Goal: Transaction & Acquisition: Purchase product/service

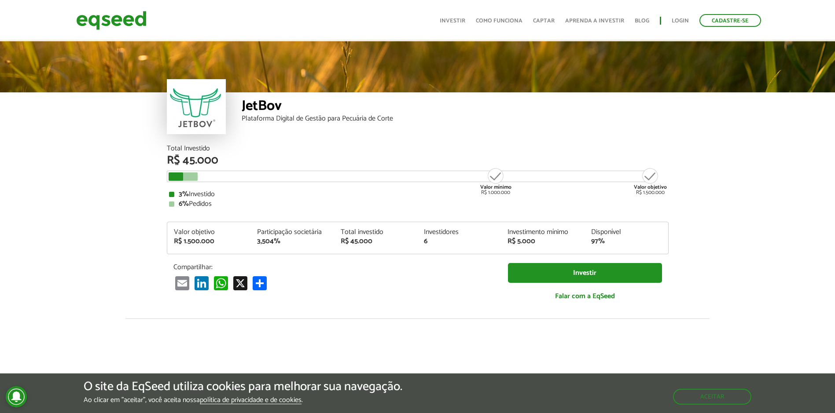
scroll to position [1085, 0]
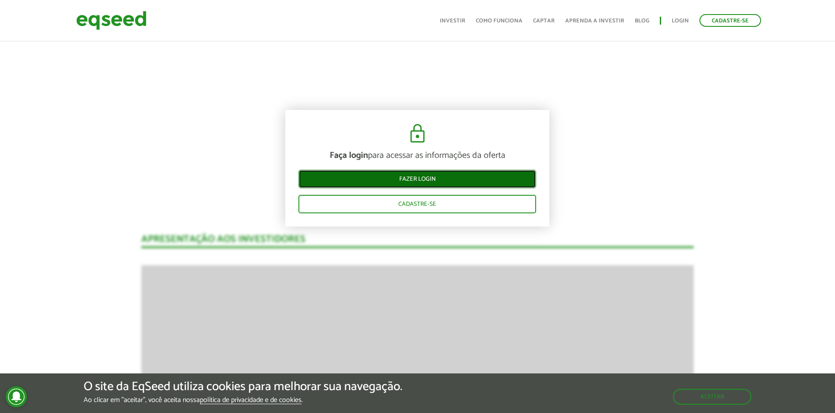
click at [428, 176] on link "Fazer login" at bounding box center [417, 179] width 238 height 18
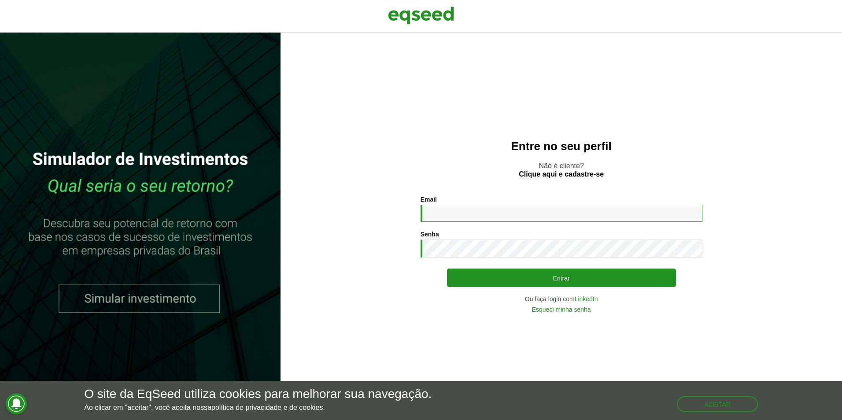
click at [545, 217] on input "Email *" at bounding box center [561, 213] width 282 height 17
type input "**********"
click at [447, 268] on button "Entrar" at bounding box center [561, 277] width 229 height 18
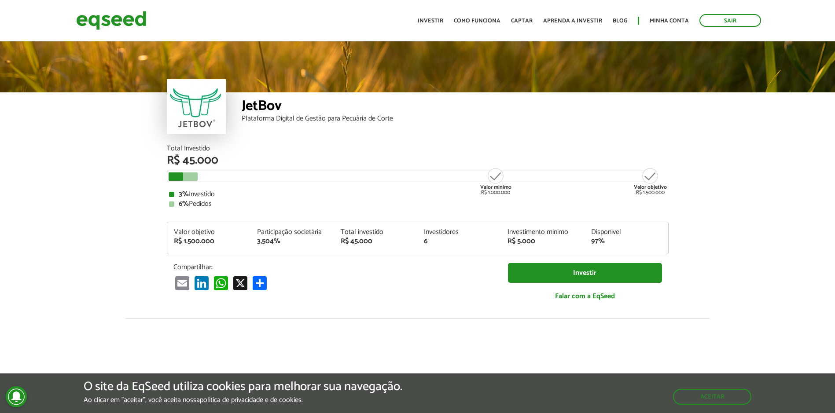
click at [545, 232] on div "Investimento mínimo" at bounding box center [542, 232] width 70 height 7
drag, startPoint x: 545, startPoint y: 232, endPoint x: 529, endPoint y: 233, distance: 16.7
click at [529, 233] on div "Investimento mínimo" at bounding box center [542, 232] width 70 height 7
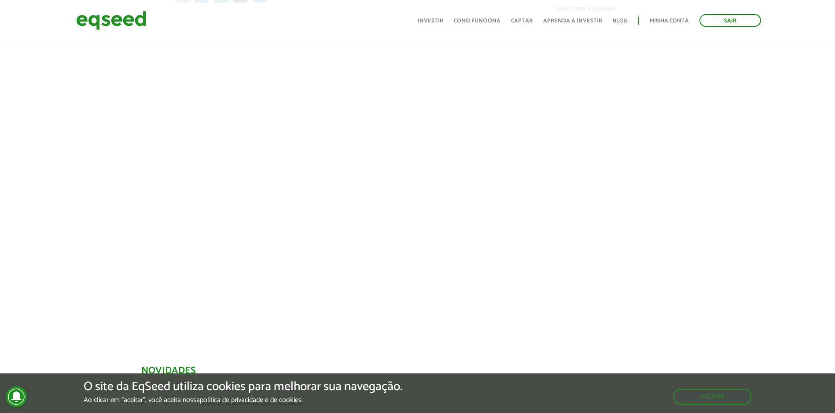
scroll to position [308, 0]
